Goal: Task Accomplishment & Management: Use online tool/utility

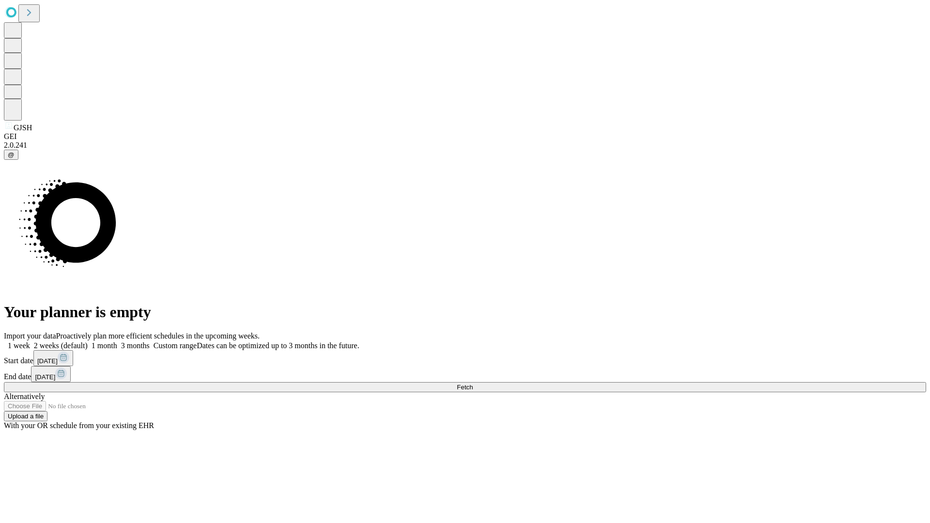
click at [473, 384] on span "Fetch" at bounding box center [465, 387] width 16 height 7
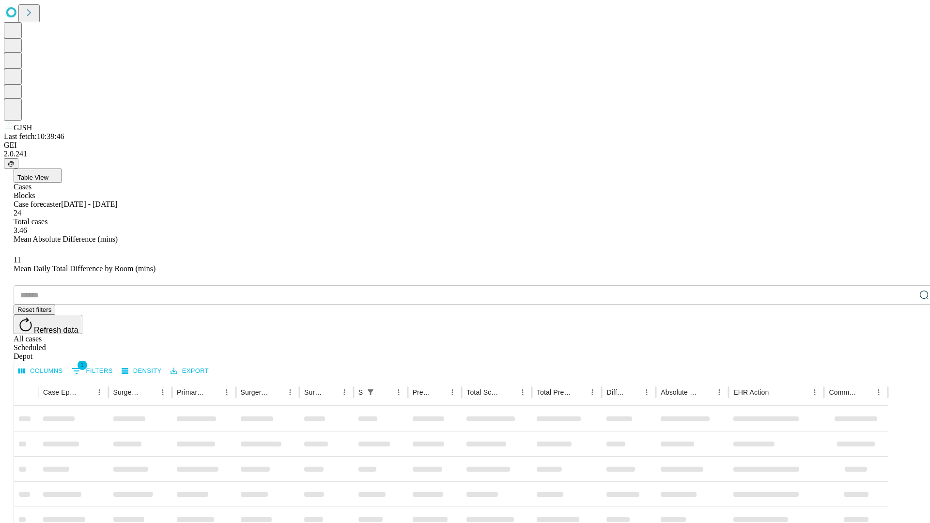
click at [905, 352] on div "Depot" at bounding box center [475, 356] width 923 height 9
